Goal: Task Accomplishment & Management: Use online tool/utility

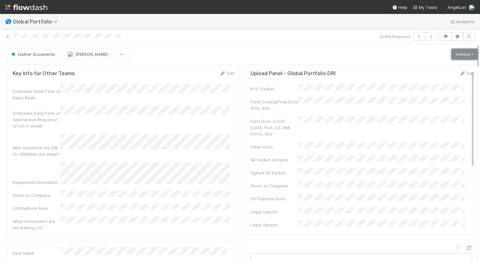
click at [451, 53] on link "Actions" at bounding box center [464, 54] width 26 height 11
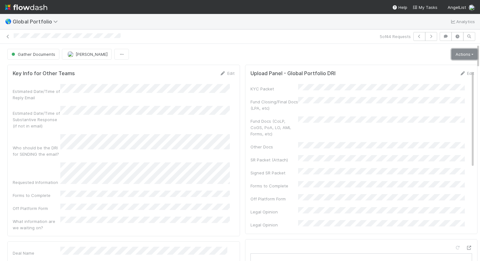
click at [451, 55] on link "Actions" at bounding box center [464, 54] width 26 height 11
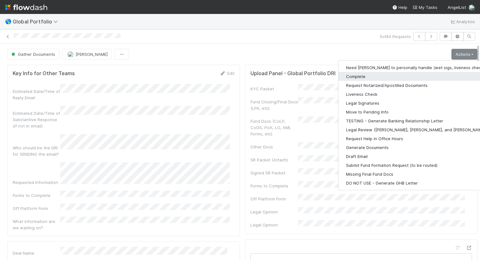
click at [358, 75] on button "Complete" at bounding box center [420, 76] width 165 height 9
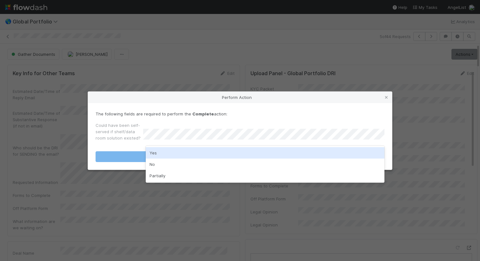
click at [279, 154] on div "Yes" at bounding box center [265, 152] width 239 height 11
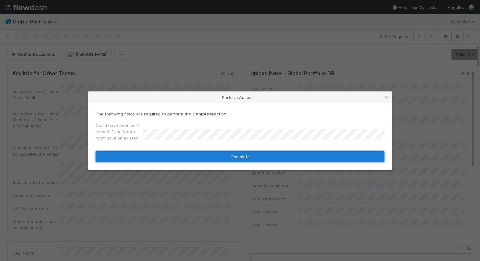
click at [280, 155] on button "Complete" at bounding box center [239, 156] width 289 height 11
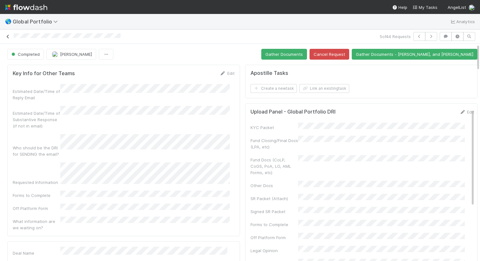
click at [7, 36] on icon at bounding box center [8, 37] width 6 height 4
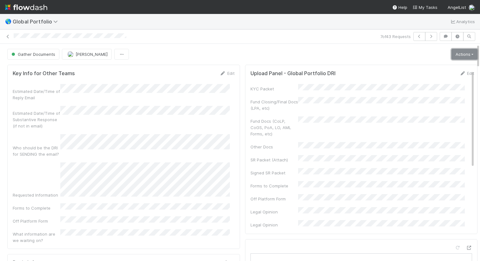
click at [451, 52] on link "Actions" at bounding box center [464, 54] width 26 height 11
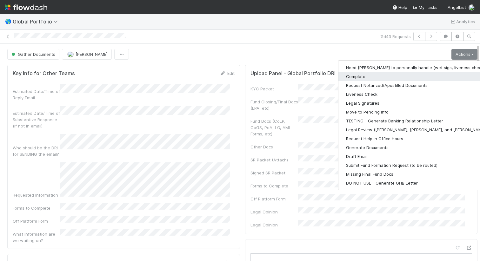
click at [401, 72] on button "Complete" at bounding box center [420, 76] width 165 height 9
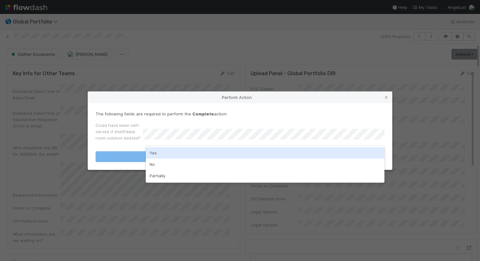
click at [278, 153] on div "Yes" at bounding box center [265, 152] width 239 height 11
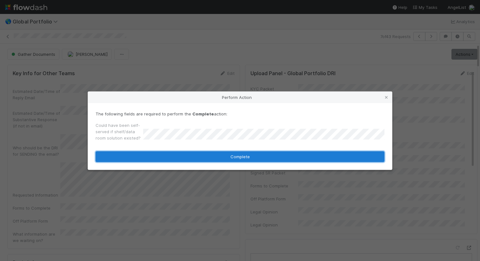
click at [288, 157] on button "Complete" at bounding box center [239, 156] width 289 height 11
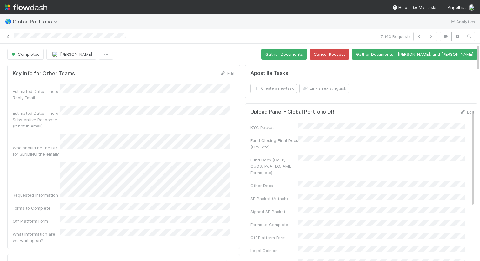
click at [5, 35] on icon at bounding box center [8, 37] width 6 height 4
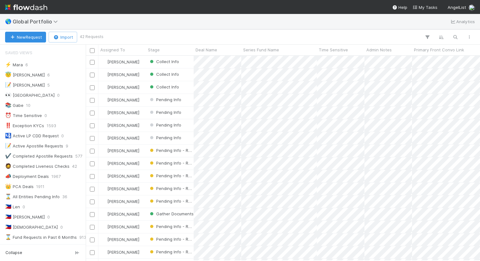
scroll to position [1, 0]
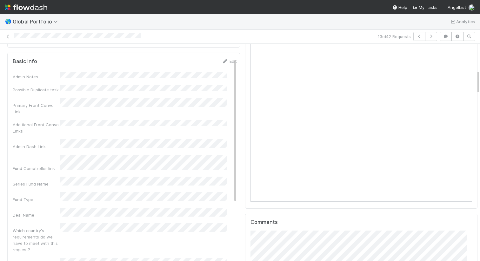
scroll to position [197, 0]
